Goal: Transaction & Acquisition: Book appointment/travel/reservation

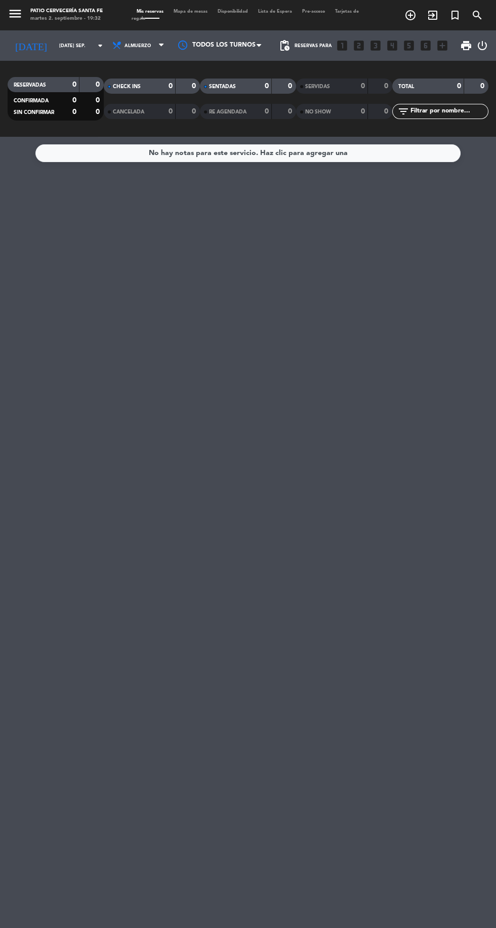
click at [417, 18] on icon "turned_in_not" at bounding box center [411, 15] width 12 height 12
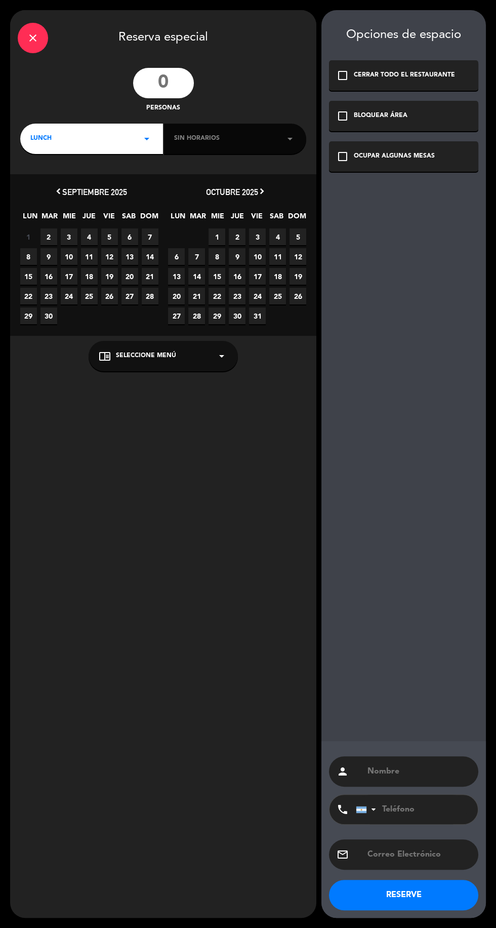
click at [181, 80] on input "number" at bounding box center [163, 83] width 61 height 30
type input "16"
click at [131, 135] on div "LUNCH arrow_drop_down" at bounding box center [91, 139] width 143 height 30
click at [78, 184] on div "Cena" at bounding box center [91, 181] width 123 height 10
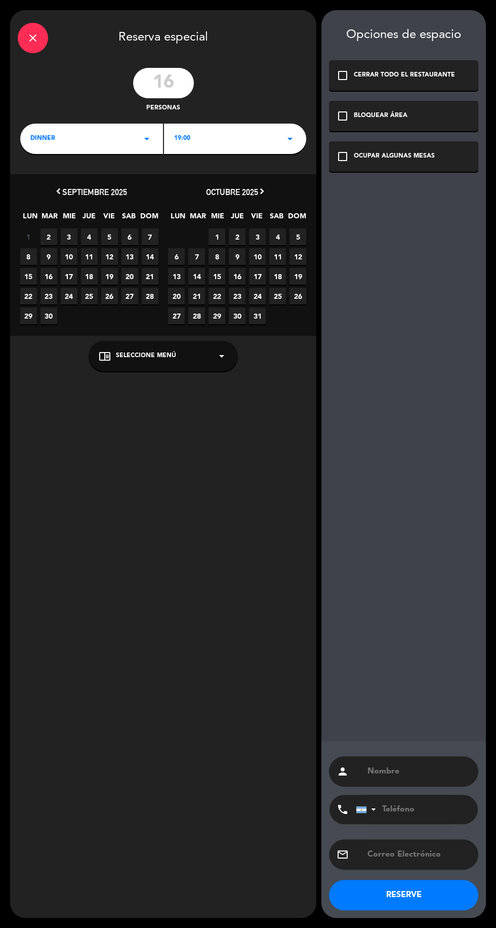
click at [258, 141] on div "19:00 arrow_drop_down" at bounding box center [235, 139] width 143 height 30
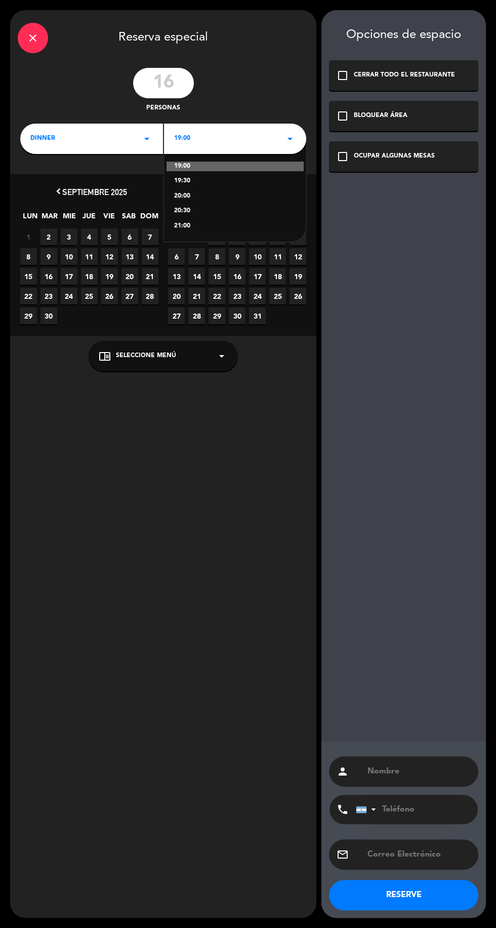
click at [218, 232] on div "19:00 19:30 20:00 20:30 21:00" at bounding box center [235, 190] width 143 height 103
click at [207, 221] on div "21:00" at bounding box center [235, 226] width 123 height 10
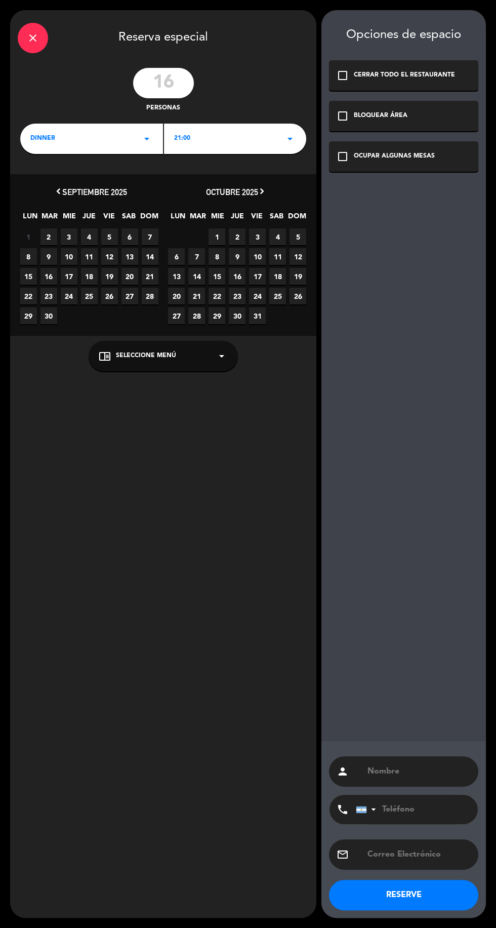
click at [49, 257] on span "9" at bounding box center [49, 256] width 17 height 17
click at [427, 158] on div "OCUPAR ALGUNAS MESAS" at bounding box center [394, 156] width 81 height 10
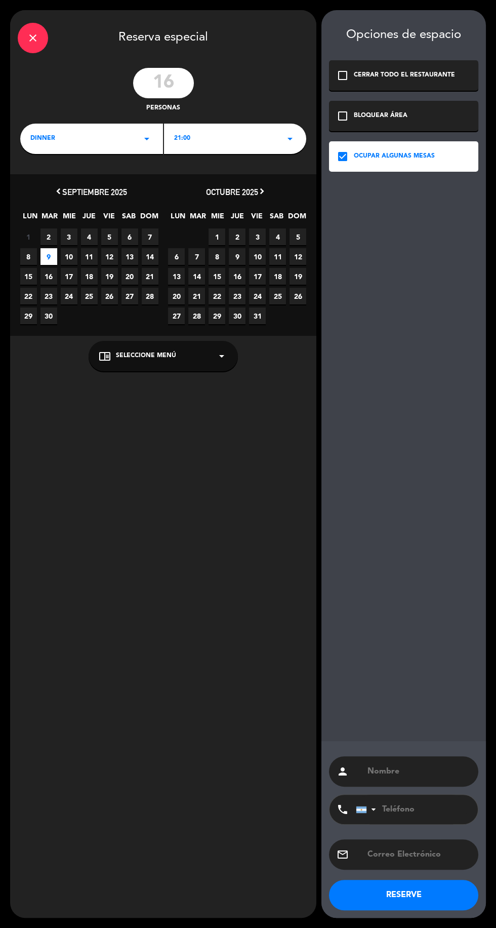
click at [420, 772] on input "text" at bounding box center [419, 771] width 104 height 14
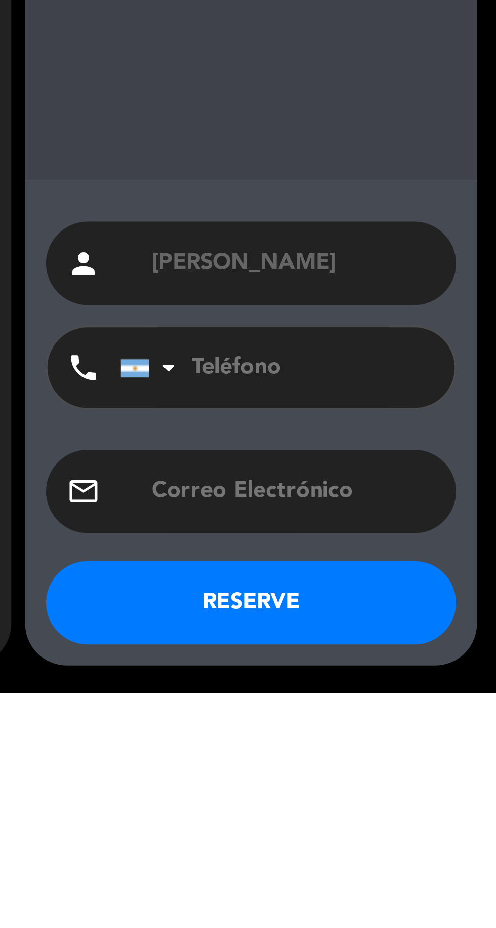
type input "[PERSON_NAME]"
click at [434, 813] on input "tel" at bounding box center [411, 809] width 111 height 29
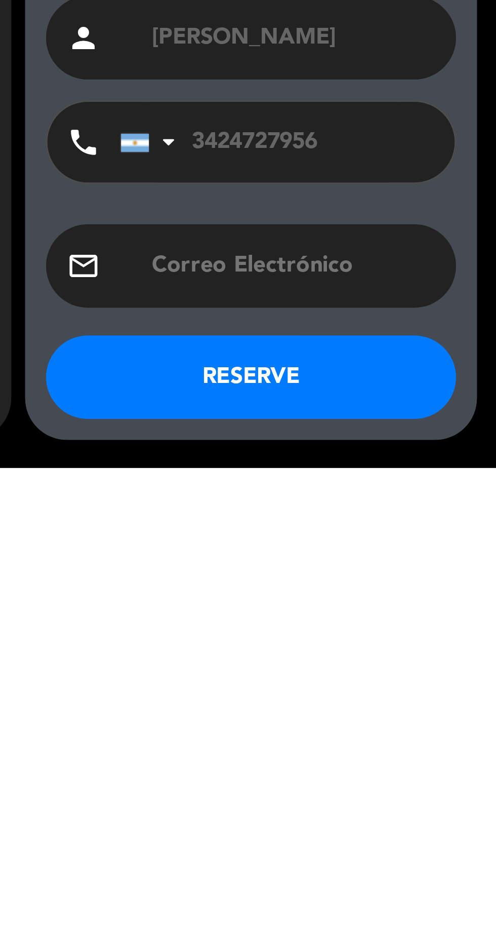
type input "3424727956"
click at [444, 893] on button "RESERVE" at bounding box center [403, 895] width 149 height 30
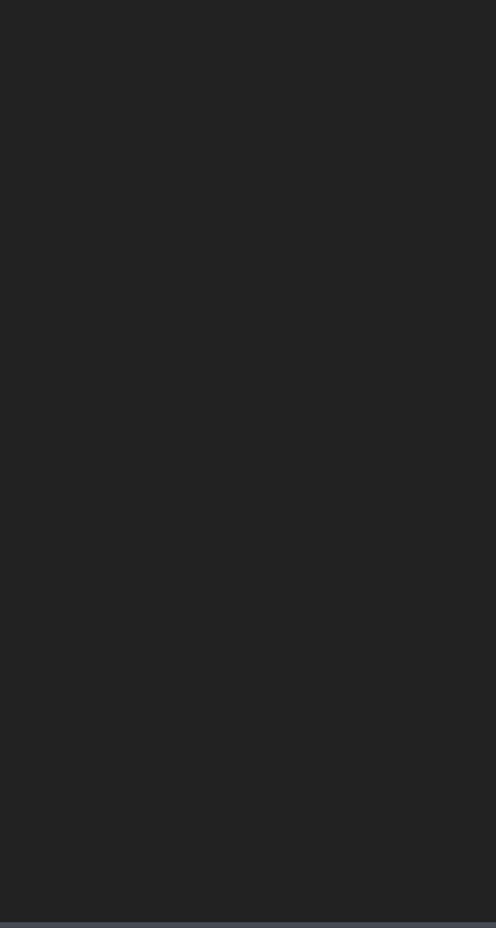
scroll to position [23, 0]
